Goal: Task Accomplishment & Management: Manage account settings

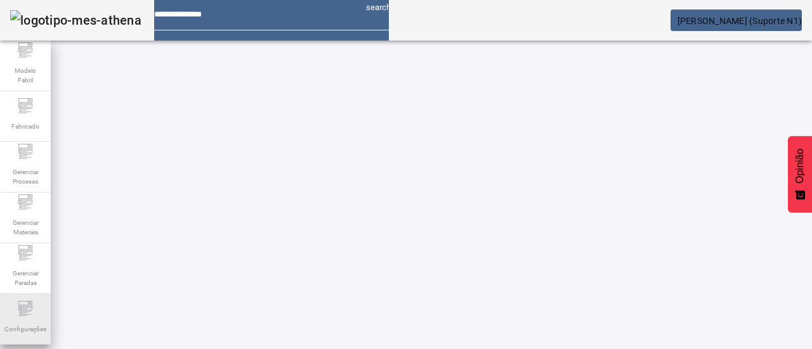
click at [26, 325] on font "Configurações" at bounding box center [25, 330] width 42 height 10
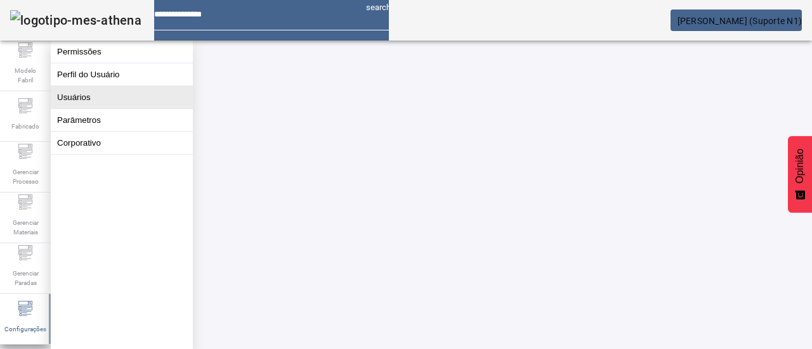
click at [100, 102] on button "Usuários" at bounding box center [122, 97] width 142 height 22
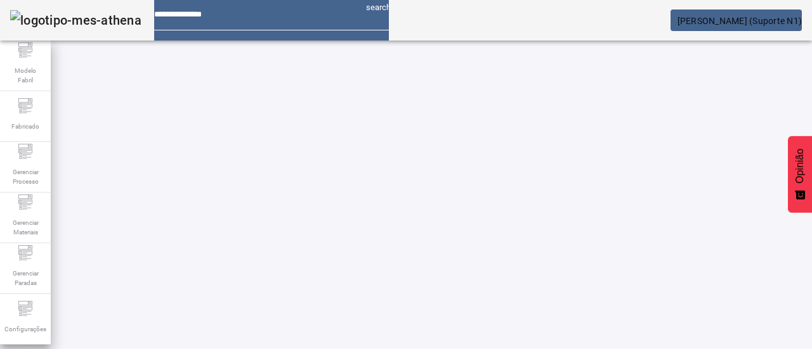
paste input "********"
type input "********"
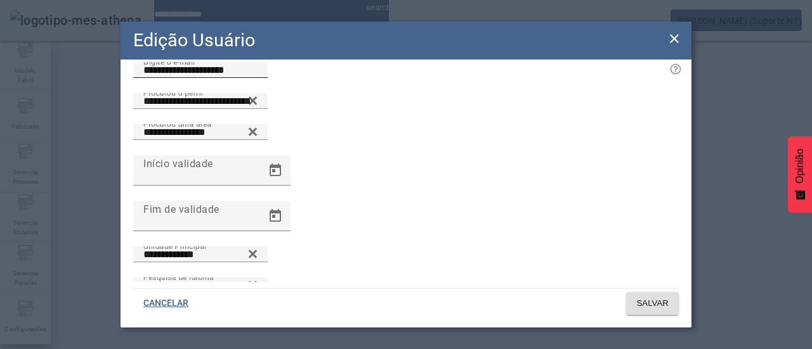
scroll to position [115, 0]
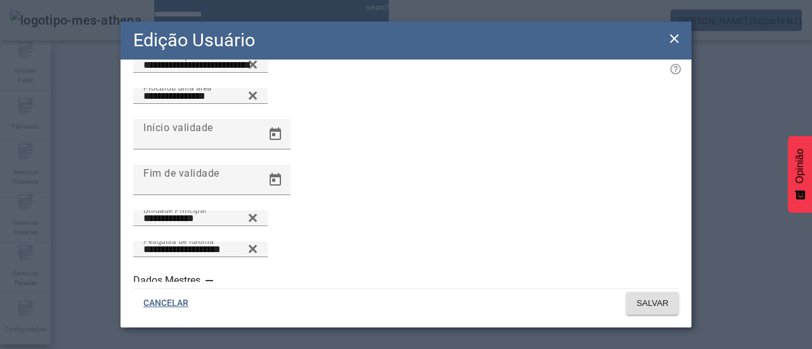
click at [672, 34] on icon at bounding box center [674, 38] width 15 height 15
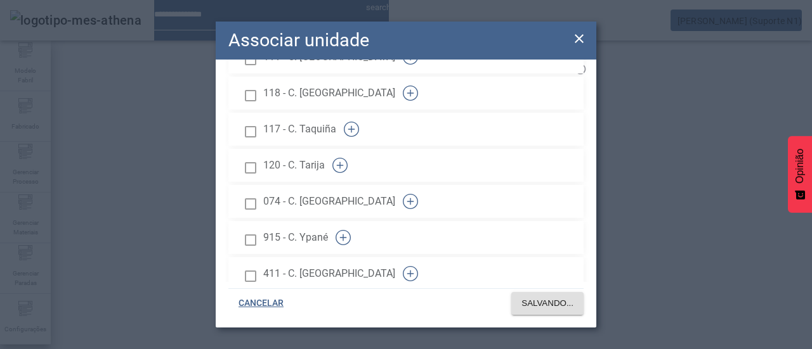
scroll to position [507, 0]
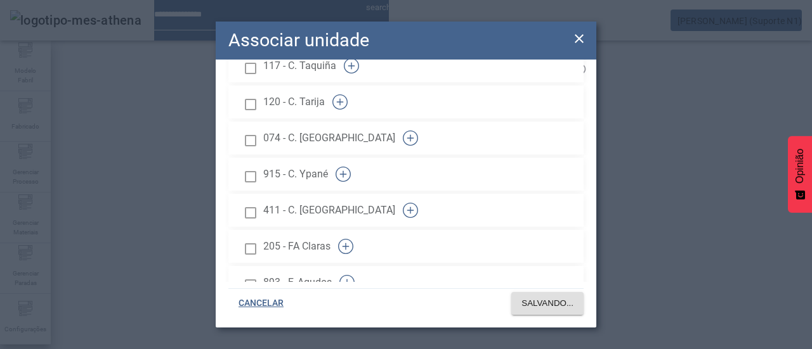
click at [418, 131] on icon "button" at bounding box center [410, 138] width 15 height 15
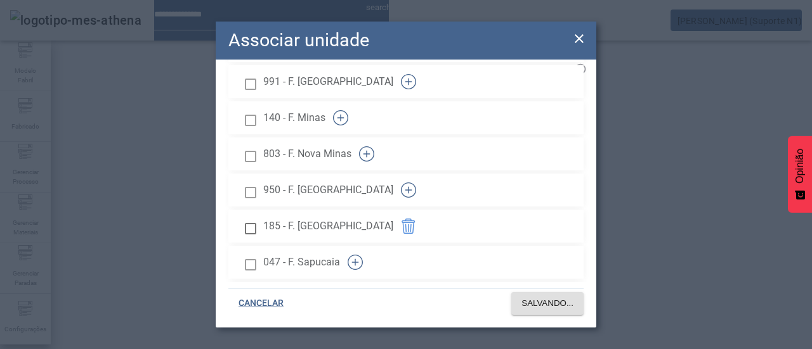
scroll to position [1303, 0]
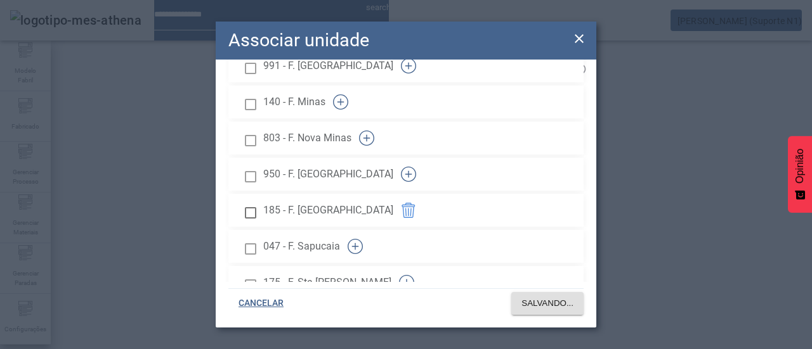
click at [416, 203] on icon "button" at bounding box center [408, 210] width 15 height 15
click at [538, 307] on font "SALVANDO..." at bounding box center [547, 304] width 52 height 10
